Goal: Transaction & Acquisition: Purchase product/service

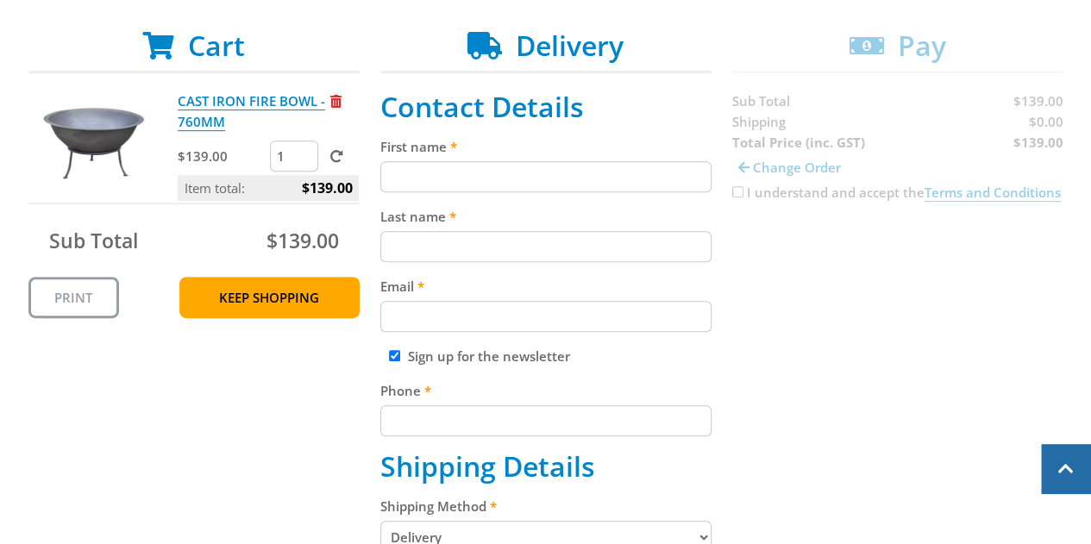
scroll to position [328, 0]
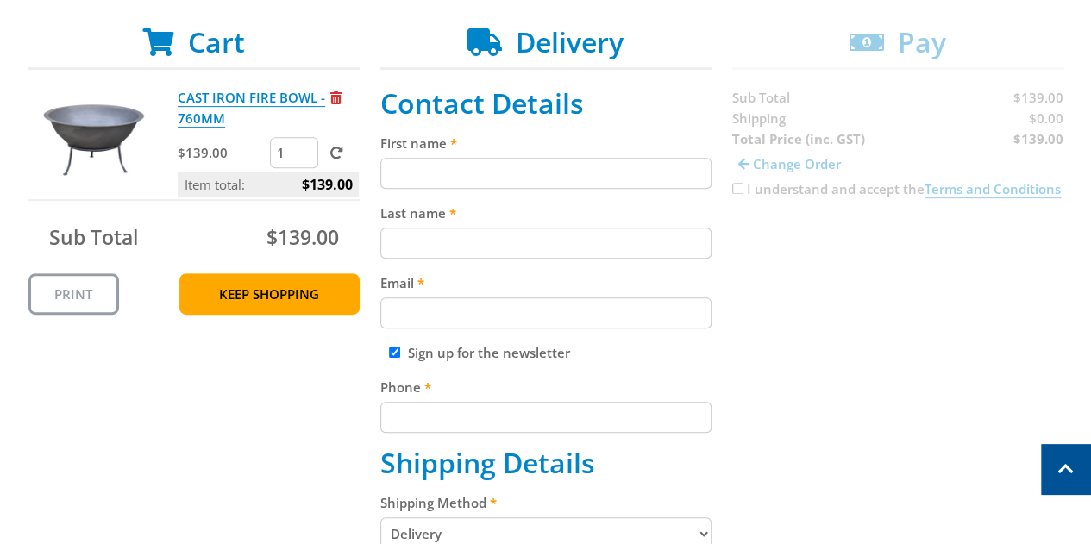
click at [459, 170] on input "First name" at bounding box center [545, 173] width 331 height 31
type input "[PERSON_NAME]"
click at [438, 235] on input "Last name" at bounding box center [545, 243] width 331 height 31
type input "Morrow"
click at [426, 305] on input "Email" at bounding box center [545, 313] width 331 height 31
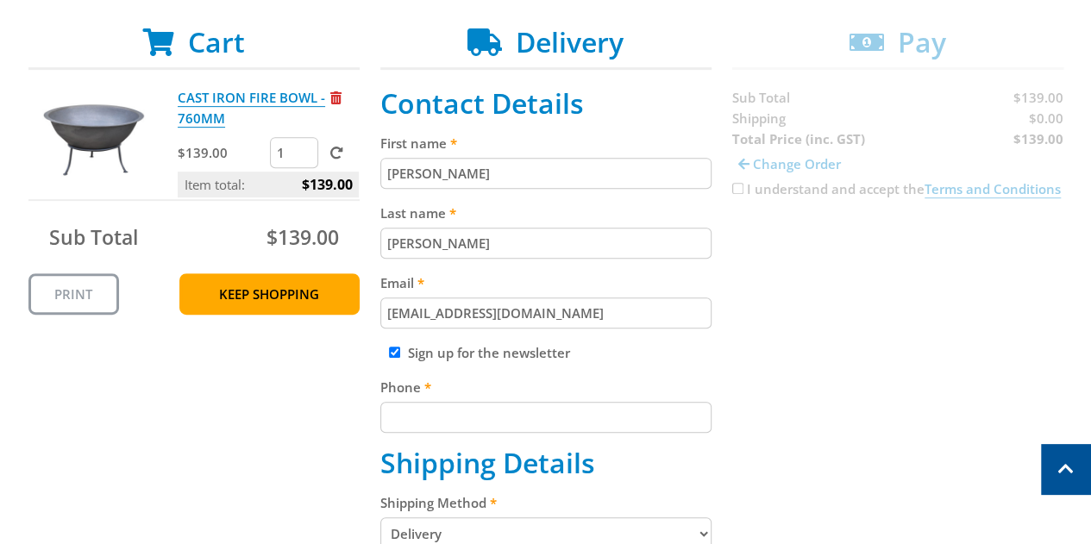
type input "dwjmorrow@gmail.com"
click at [393, 349] on input "Sign up for the newsletter" at bounding box center [394, 352] width 11 height 11
checkbox input "false"
click at [405, 417] on input "Phone" at bounding box center [545, 417] width 331 height 31
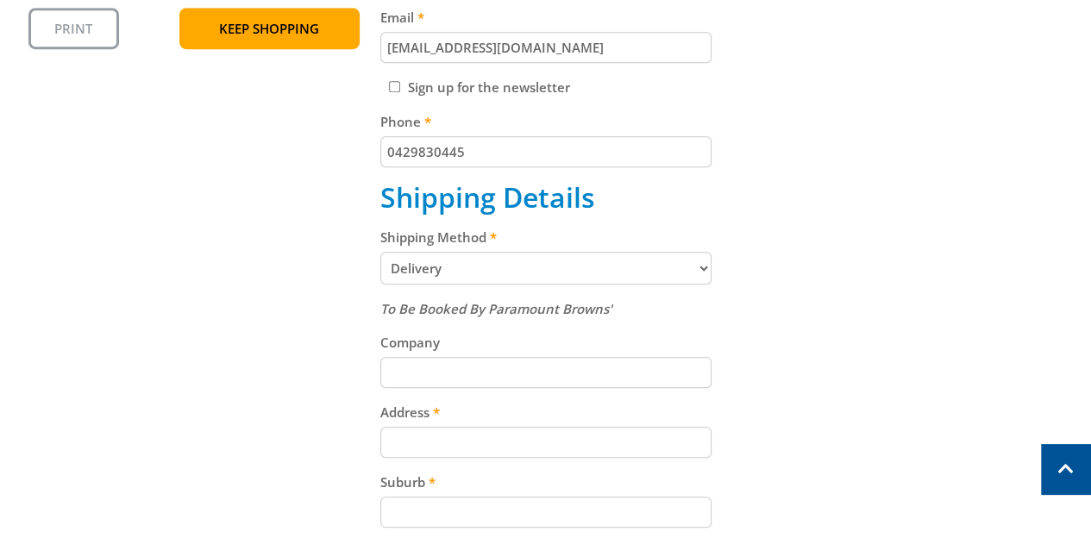
scroll to position [597, 0]
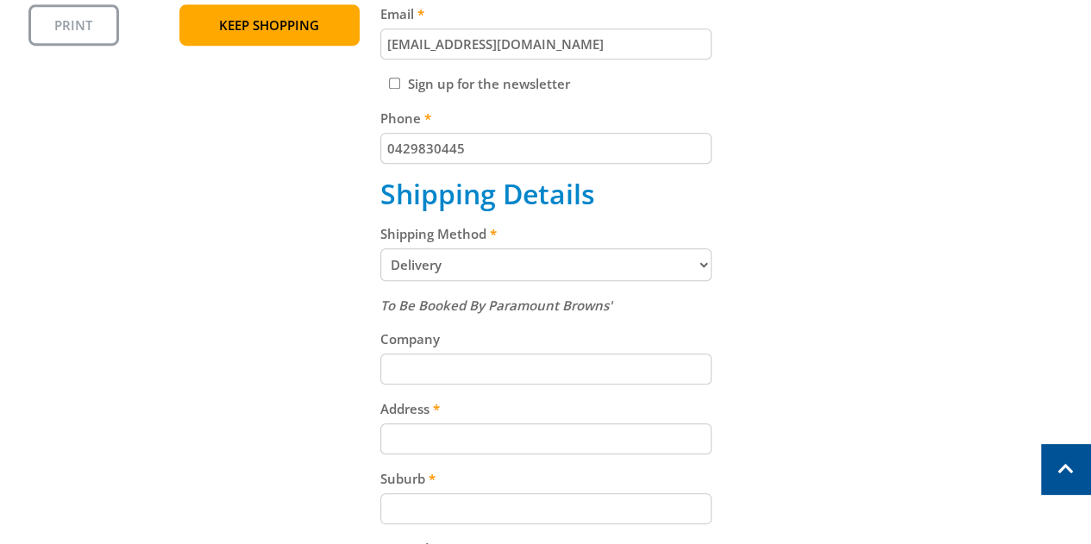
type input "0429830445"
click at [456, 444] on input "Address" at bounding box center [545, 439] width 331 height 31
click at [424, 437] on input "37 GFordon" at bounding box center [545, 439] width 331 height 31
click at [462, 442] on input "37 Gordon" at bounding box center [545, 439] width 331 height 31
type input "37 Gordon Road"
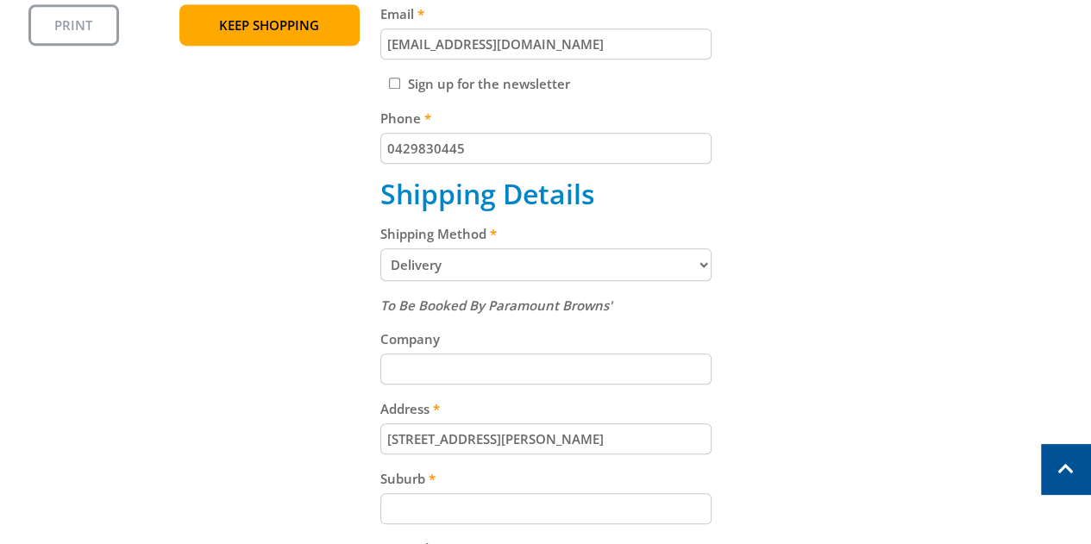
click at [456, 506] on input "Suburb" at bounding box center [545, 508] width 331 height 31
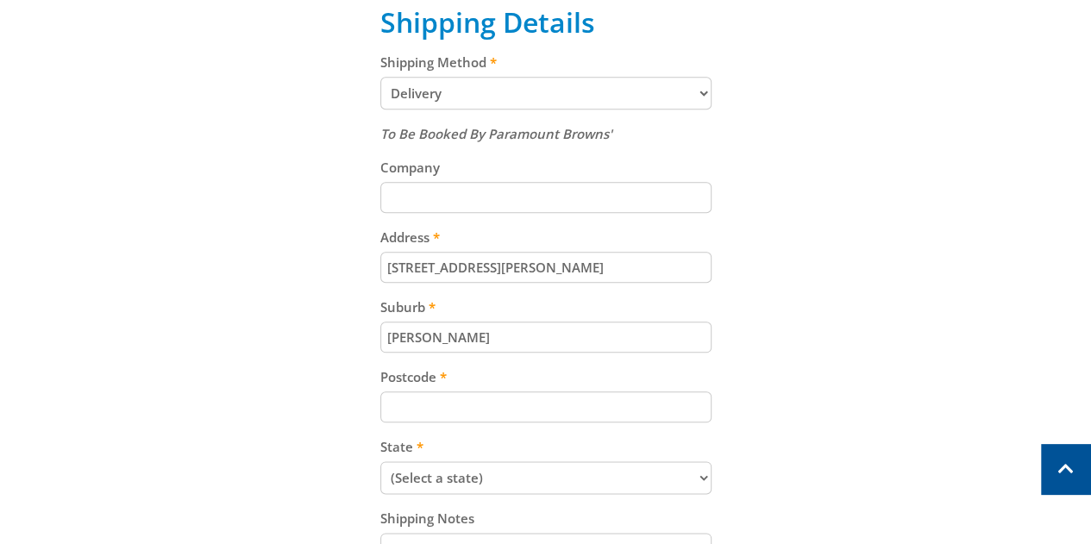
scroll to position [781, 0]
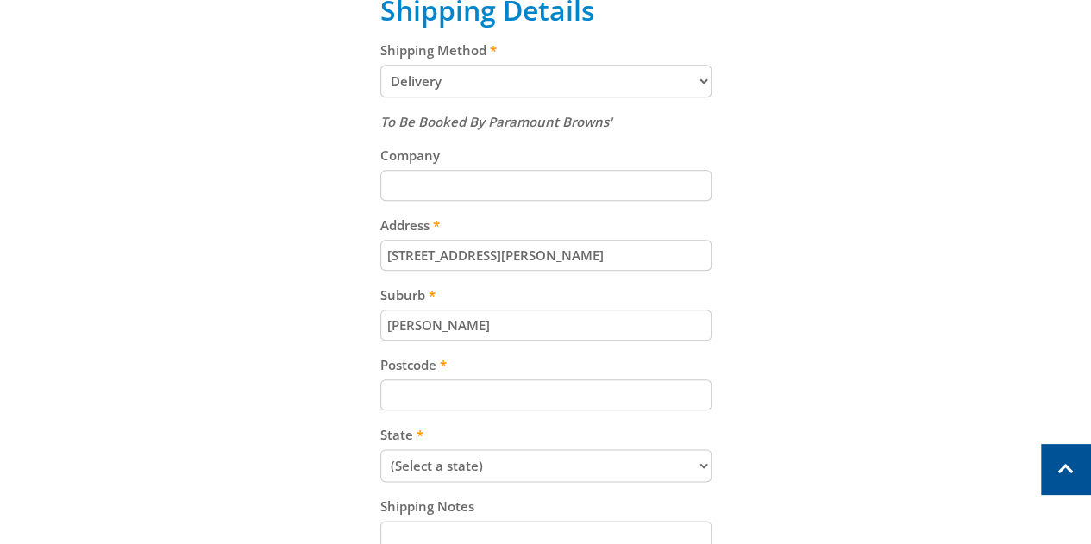
type input "Clarence Park"
click at [438, 397] on input "Postcode" at bounding box center [545, 395] width 331 height 31
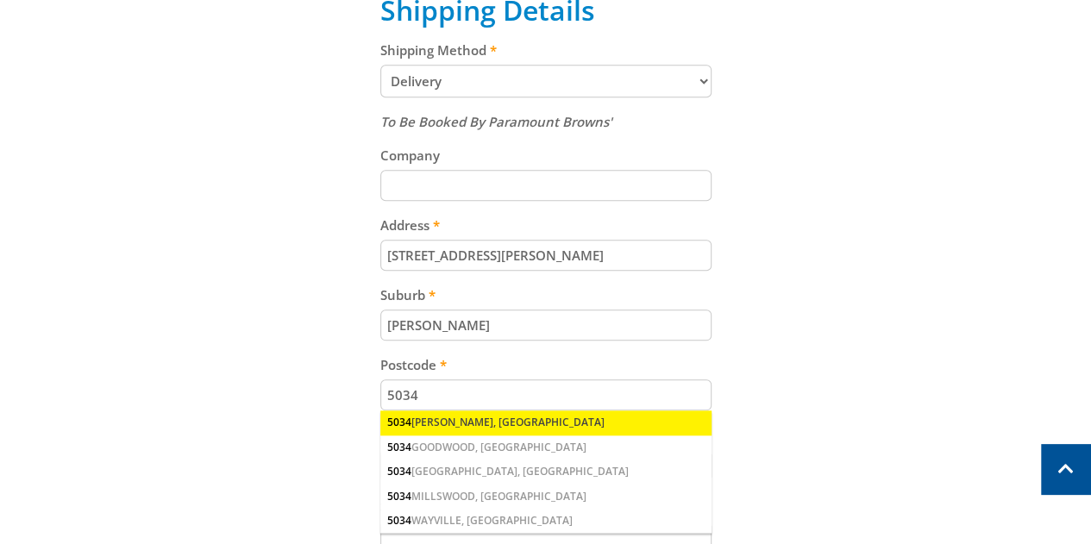
type input "5034"
click at [618, 418] on div "5034 CLARENCE PARK, SA" at bounding box center [545, 423] width 331 height 24
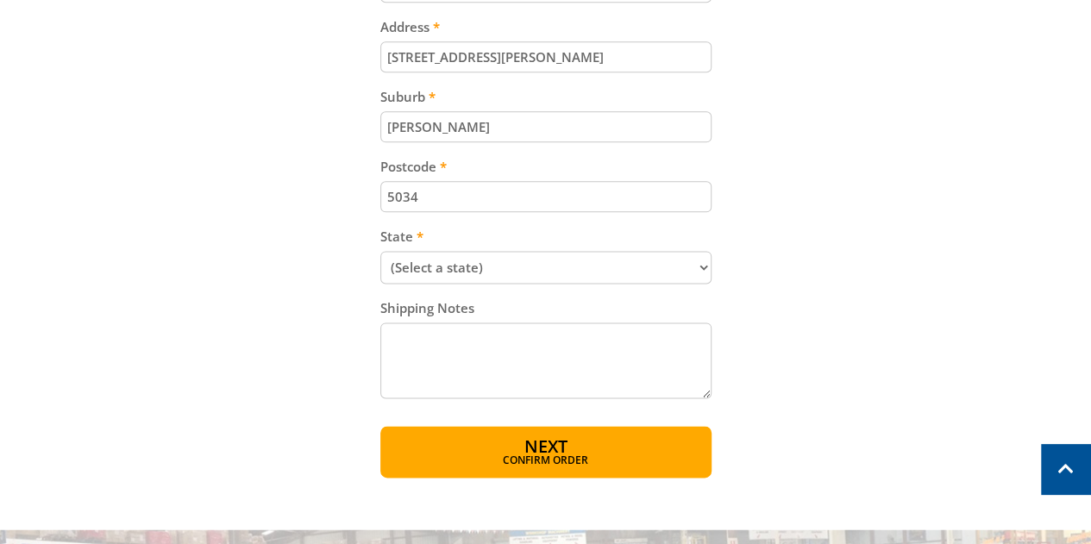
scroll to position [984, 0]
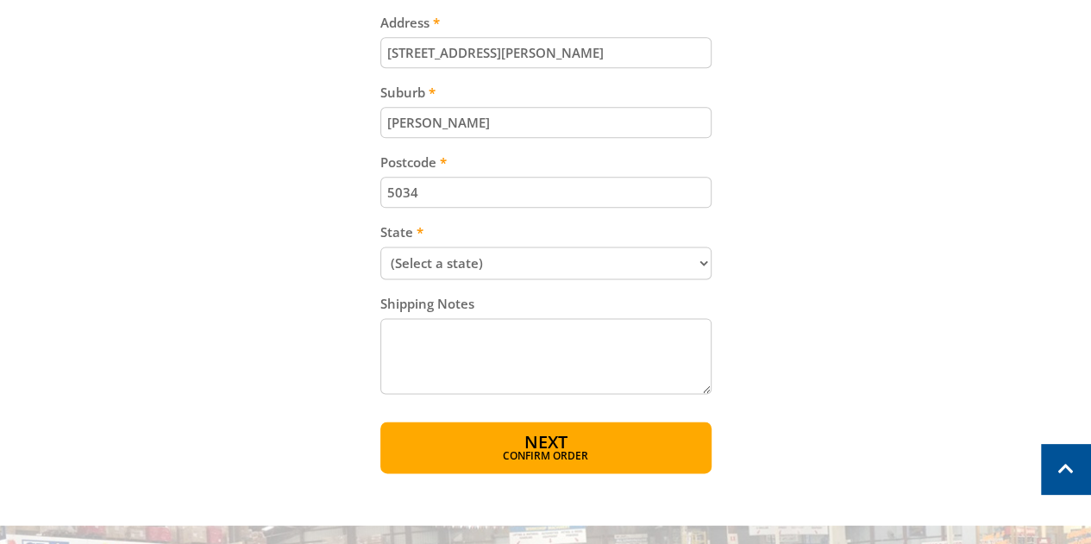
click at [441, 341] on textarea "Shipping Notes" at bounding box center [545, 356] width 331 height 76
click at [701, 260] on select "(Select a state) South Australia Victoria New South Wales Queensland Western Au…" at bounding box center [545, 263] width 331 height 33
select select "SA"
click at [380, 247] on select "(Select a state) South Australia Victoria New South Wales Queensland Western Au…" at bounding box center [545, 263] width 331 height 33
click at [479, 344] on textarea "Shipping Notes" at bounding box center [545, 356] width 331 height 76
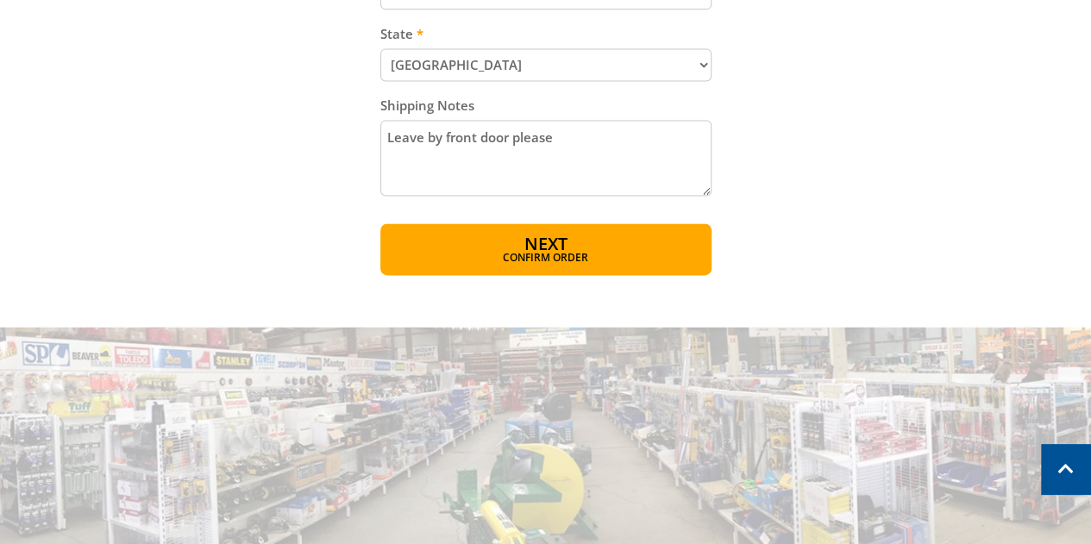
scroll to position [1185, 0]
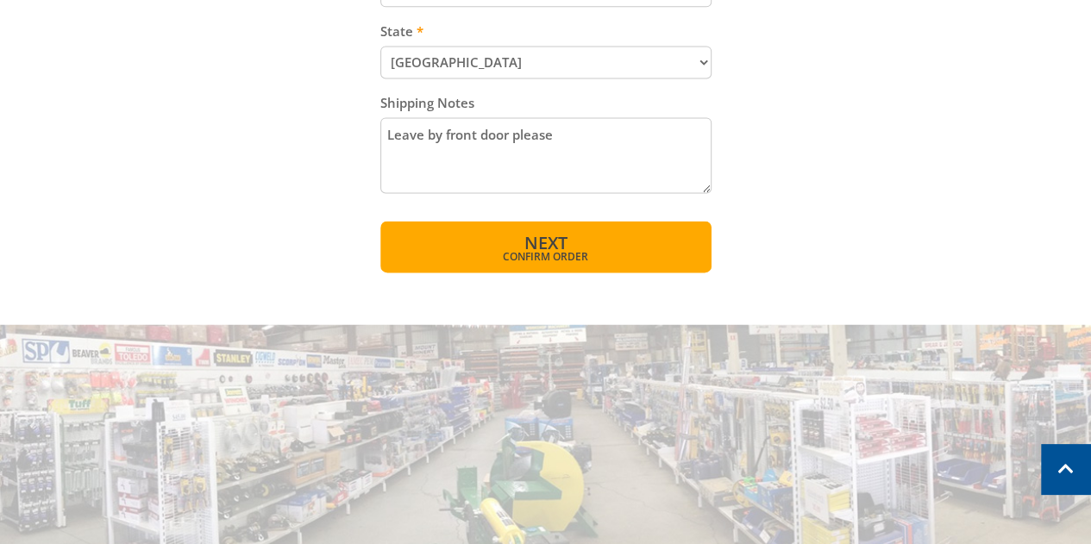
type textarea "Leave by front door please"
click at [556, 236] on span "Next" at bounding box center [546, 242] width 43 height 23
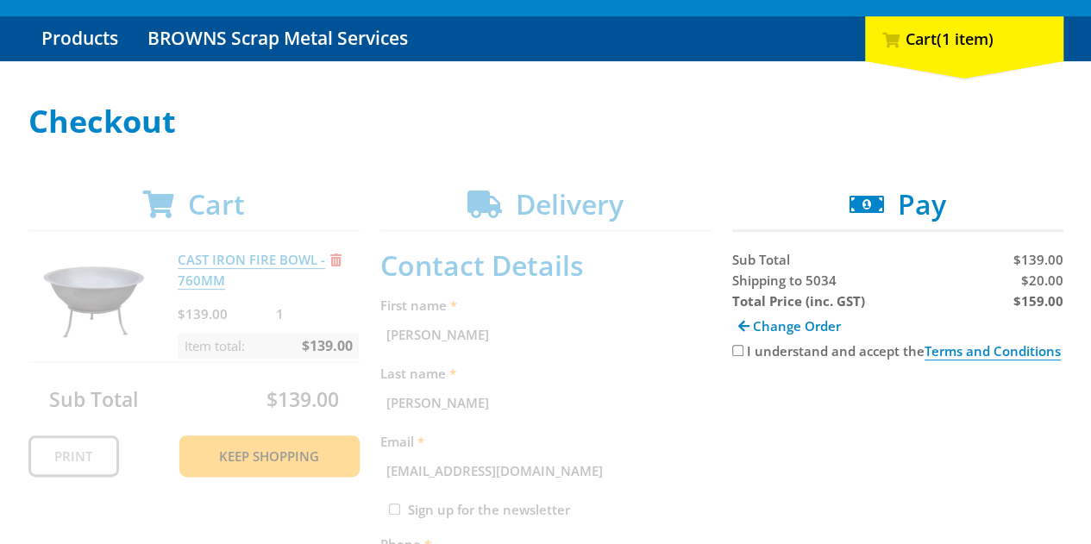
scroll to position [167, 0]
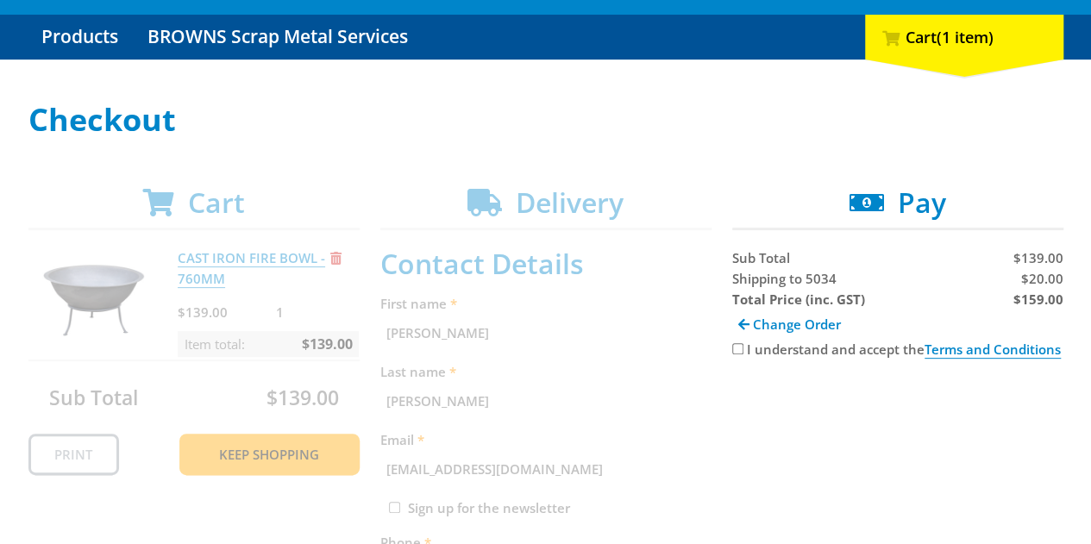
click at [736, 356] on div "I understand and accept the Terms and Conditions" at bounding box center [897, 349] width 331 height 21
click at [737, 341] on div "I understand and accept the Terms and Conditions" at bounding box center [897, 349] width 331 height 21
click at [738, 346] on input "I understand and accept the Terms and Conditions" at bounding box center [737, 348] width 11 height 11
checkbox input "true"
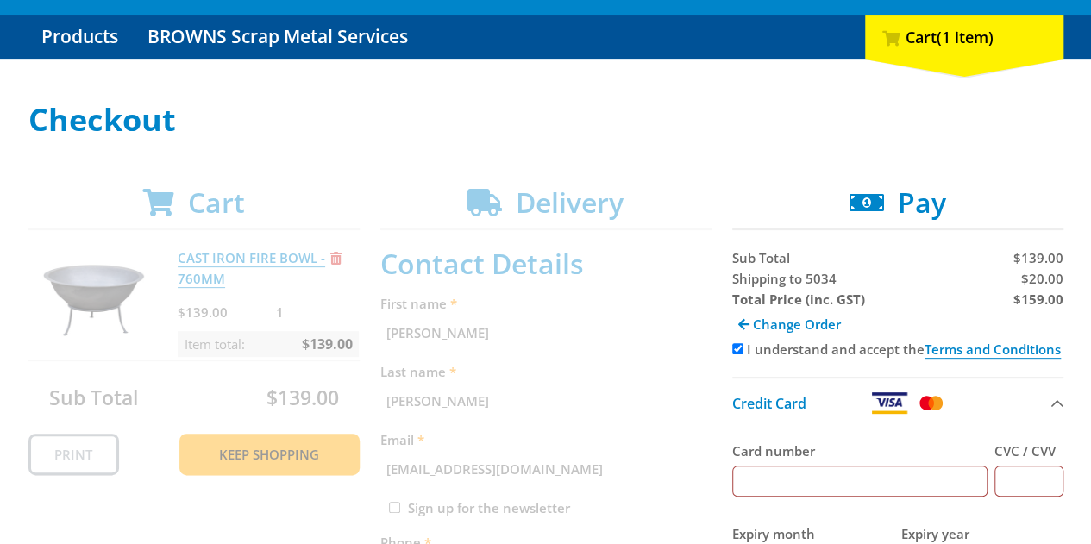
click at [832, 484] on input "Card number" at bounding box center [859, 481] width 255 height 31
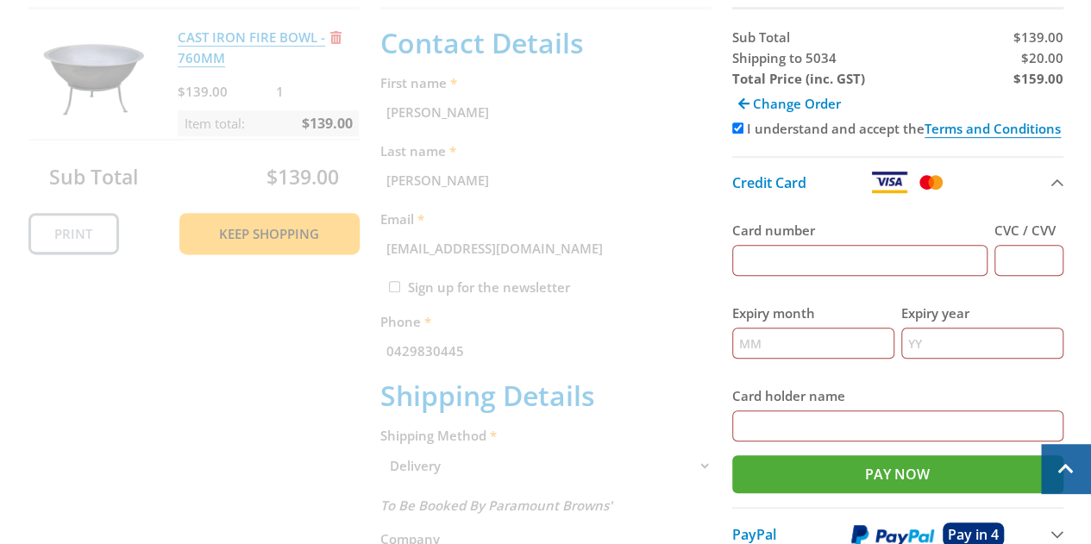
scroll to position [390, 0]
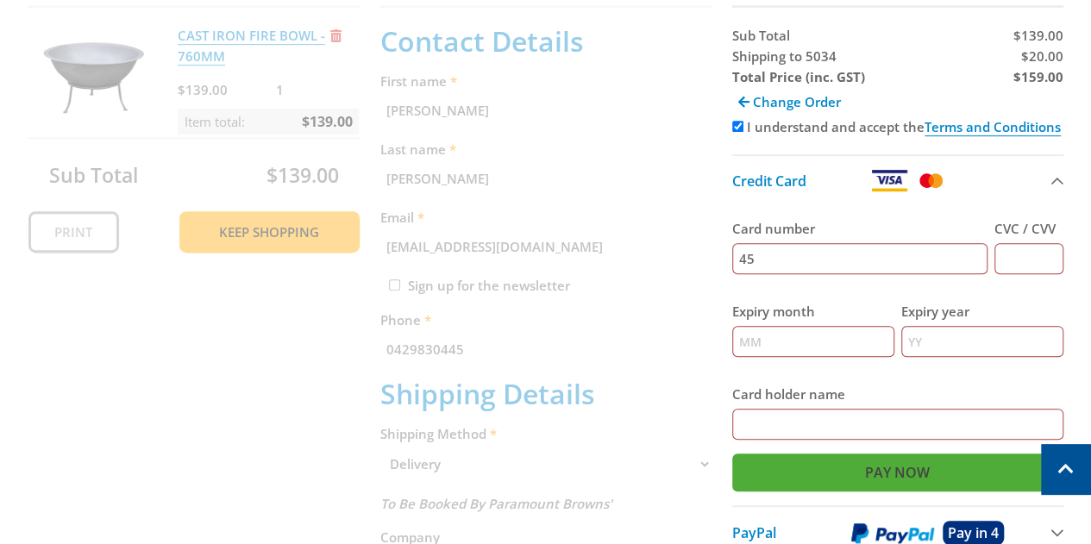
type input "4"
type input "4530307026763086"
click at [846, 356] on input "Expiry month" at bounding box center [813, 341] width 162 height 31
type input "12"
click at [955, 343] on input "Expiry year" at bounding box center [983, 341] width 162 height 31
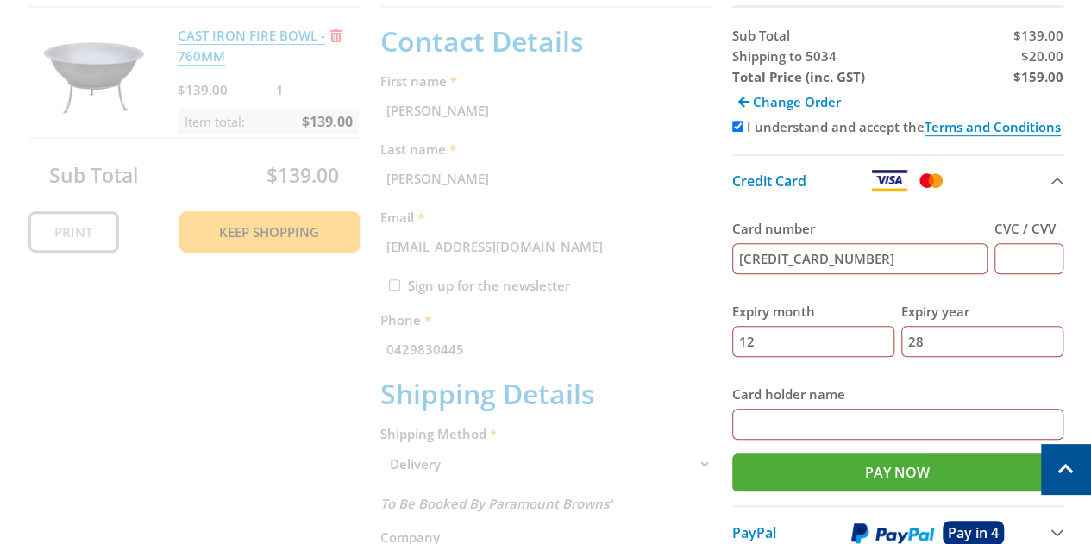
type input "28"
click at [821, 412] on input "Card holder name" at bounding box center [897, 424] width 331 height 31
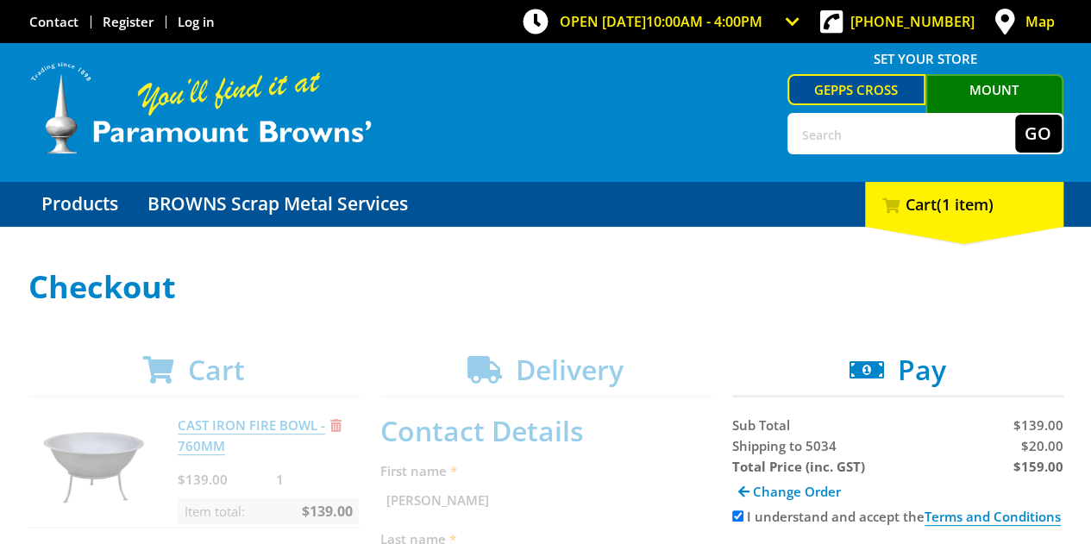
scroll to position [1, 0]
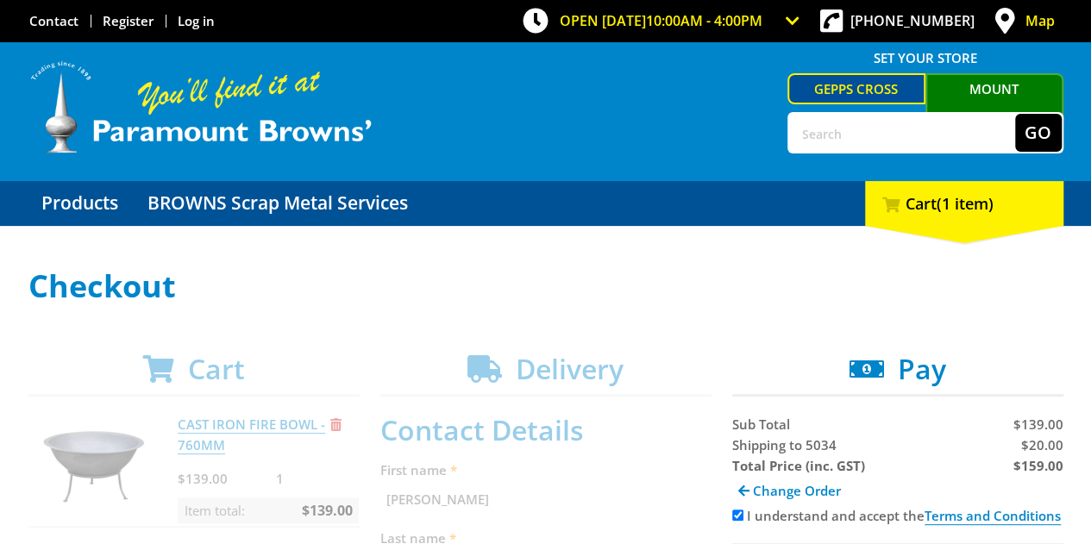
type input "David W Morrow"
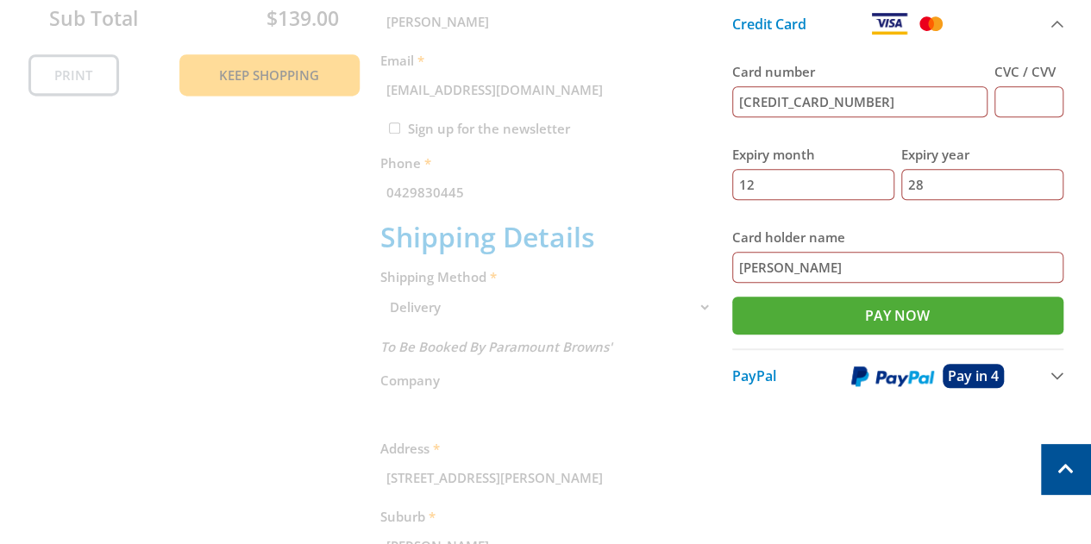
scroll to position [545, 0]
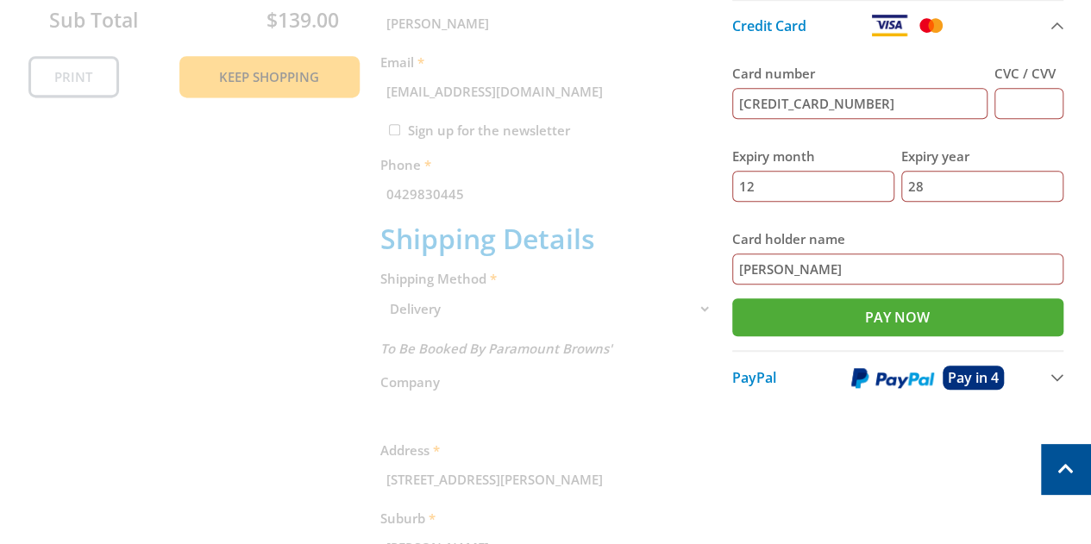
click at [1007, 103] on input "CVC / CVV" at bounding box center [1029, 103] width 69 height 31
type input "380"
click at [912, 313] on input "Pay Now" at bounding box center [897, 318] width 331 height 38
type input "Paying..."
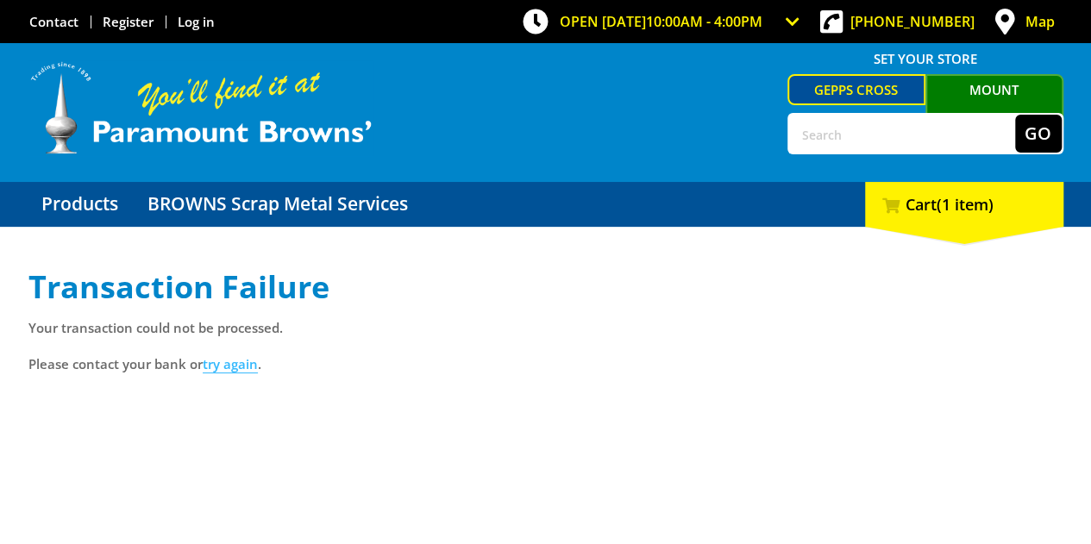
click at [245, 360] on link "try again" at bounding box center [230, 364] width 55 height 18
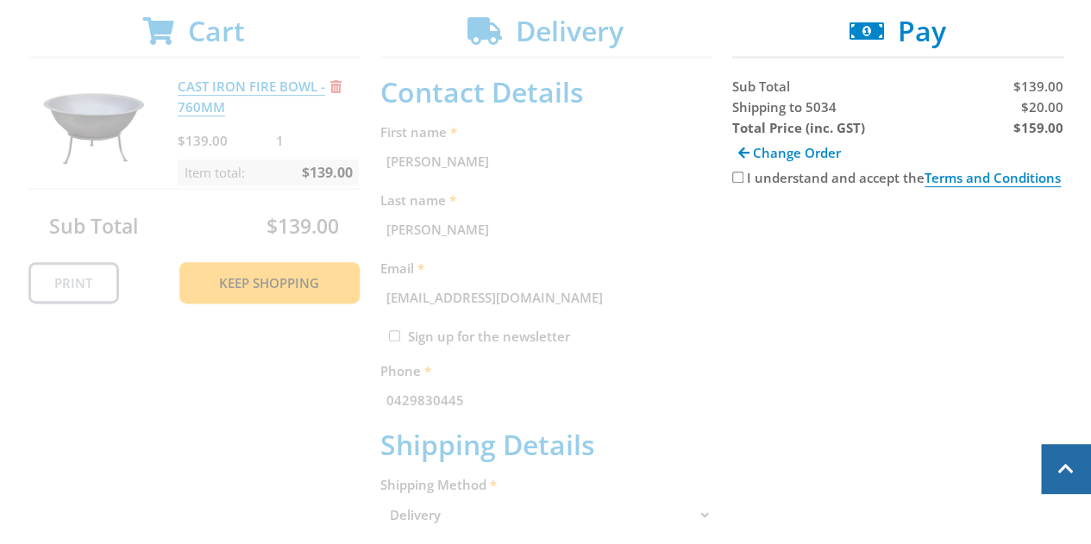
scroll to position [340, 0]
click at [739, 180] on input "I understand and accept the Terms and Conditions" at bounding box center [737, 176] width 11 height 11
checkbox input "true"
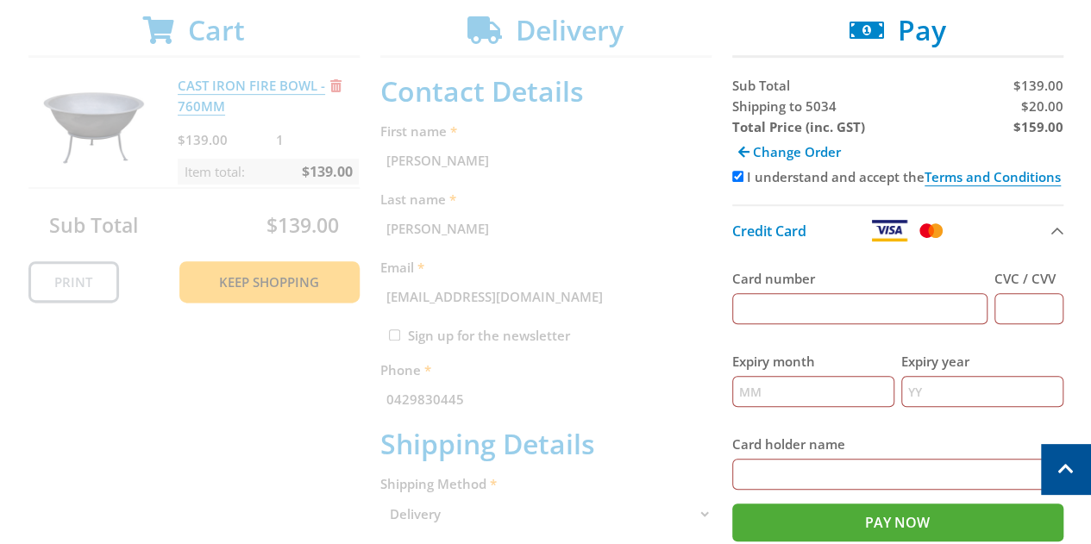
click at [789, 304] on input "Card number" at bounding box center [859, 308] width 255 height 31
type input "4530307026763086"
click at [833, 392] on input "Expiry month" at bounding box center [813, 391] width 162 height 31
type input "12"
click at [921, 396] on input "Expiry year" at bounding box center [983, 391] width 162 height 31
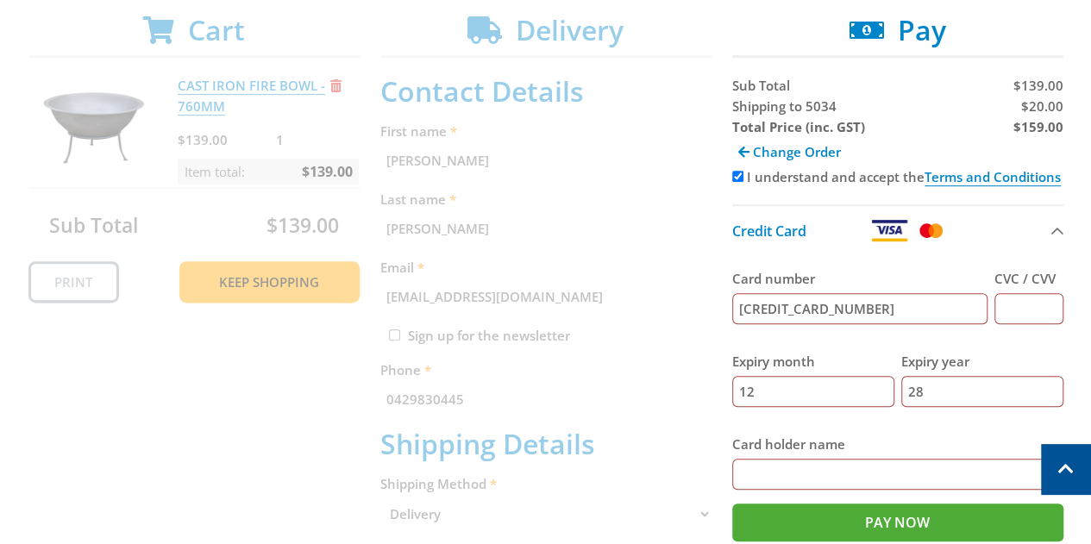
type input "28"
click at [1020, 309] on input "CVC / CVV" at bounding box center [1029, 308] width 69 height 31
type input "380"
click at [920, 471] on input "Card holder name" at bounding box center [897, 474] width 331 height 31
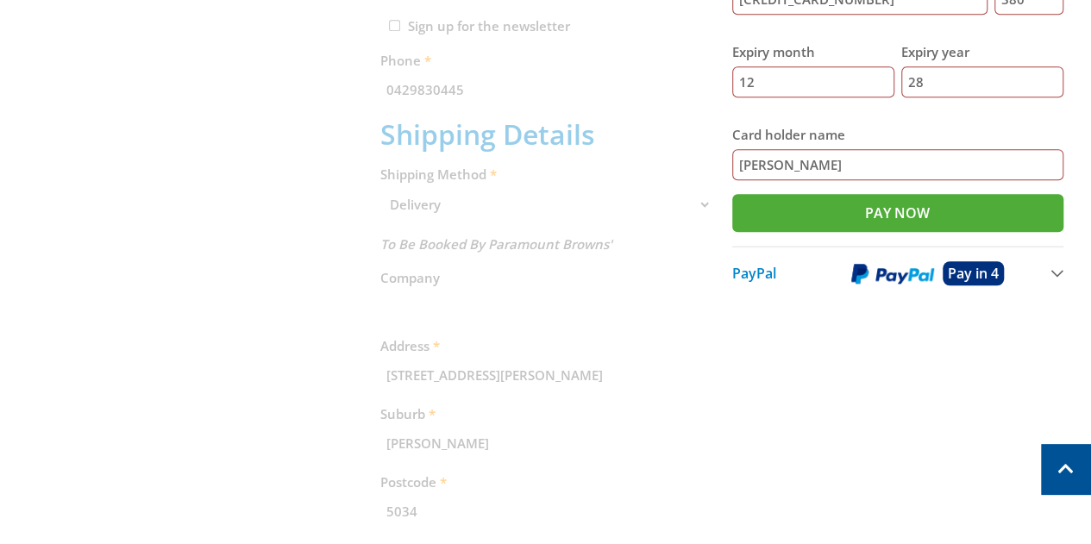
scroll to position [649, 0]
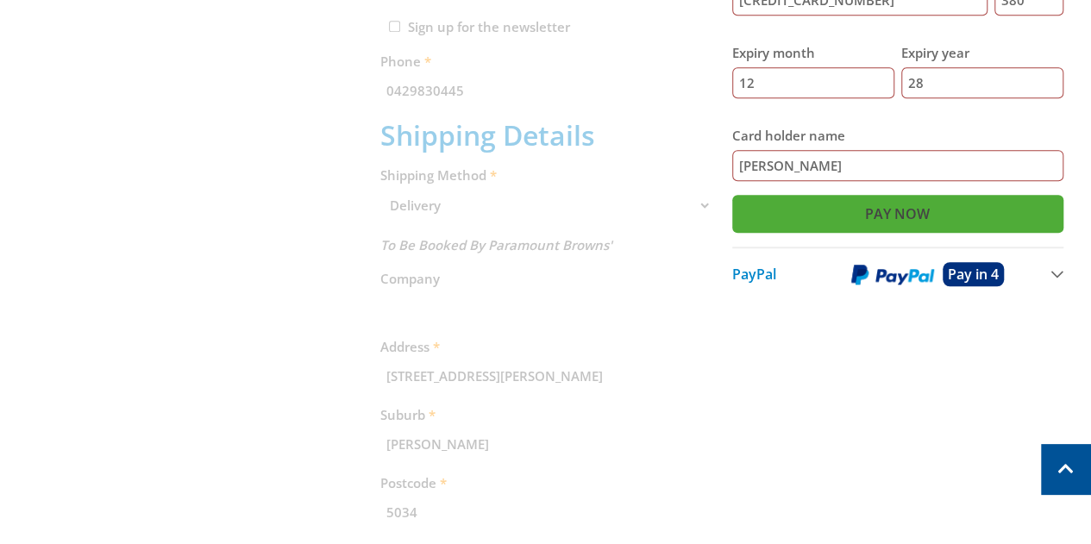
type input "David W Morrow"
click at [911, 210] on input "Pay Now" at bounding box center [897, 214] width 331 height 38
type input "Paying..."
